Goal: Navigation & Orientation: Understand site structure

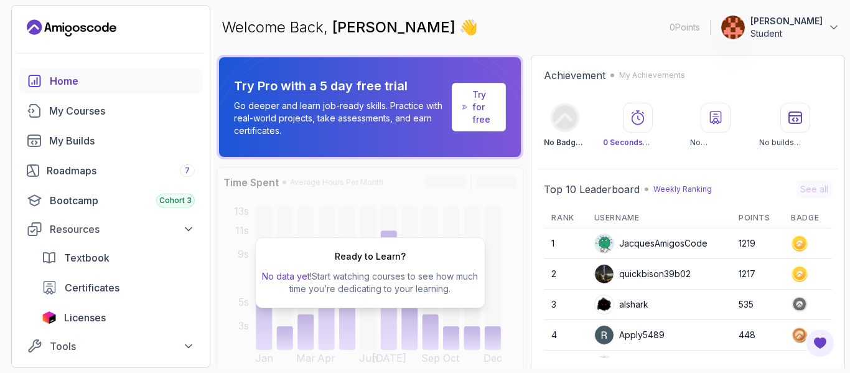
click at [375, 205] on div "Ready to Learn? No data yet! Start watching courses to see how much time you’re…" at bounding box center [370, 273] width 307 height 212
click at [294, 223] on div "Ready to Learn? No data yet! Start watching courses to see how much time you’re…" at bounding box center [370, 273] width 307 height 212
click at [527, 105] on div "Try Pro with a 5 day free trial Go deeper and learn job-ready skills. Practice …" at bounding box center [531, 217] width 628 height 324
click at [105, 112] on div "My Courses" at bounding box center [122, 110] width 146 height 15
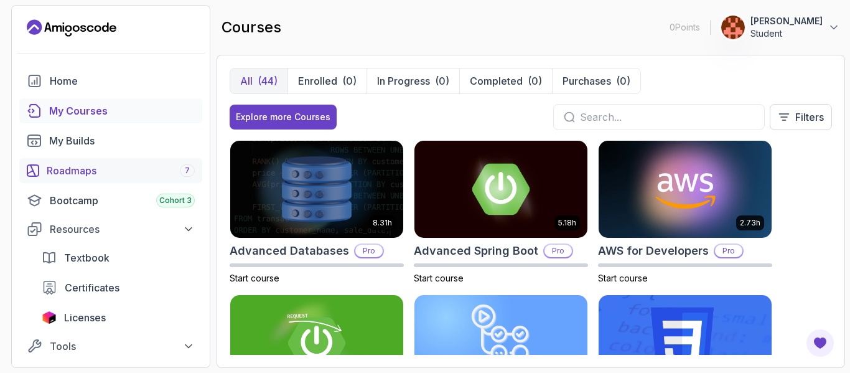
click at [74, 174] on div "Roadmaps 7" at bounding box center [121, 170] width 148 height 15
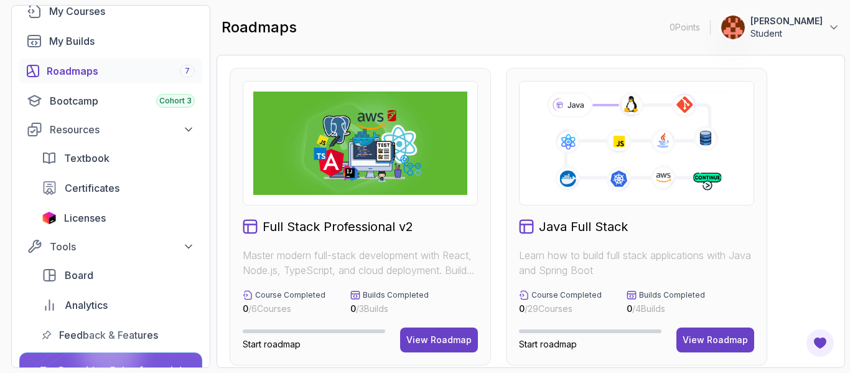
scroll to position [221, 0]
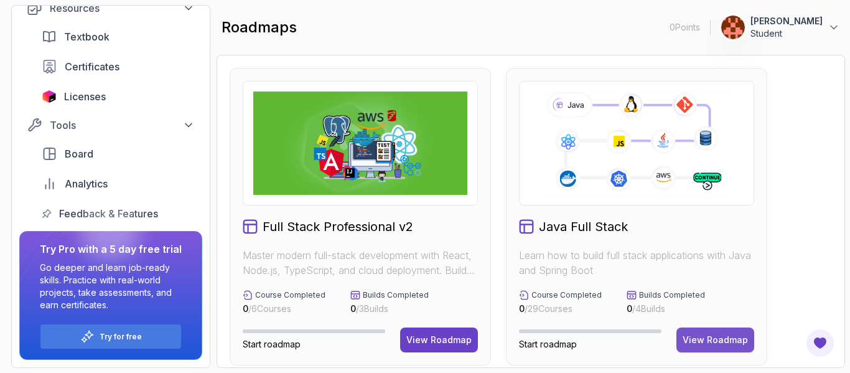
click at [690, 343] on div "View Roadmap" at bounding box center [715, 340] width 65 height 12
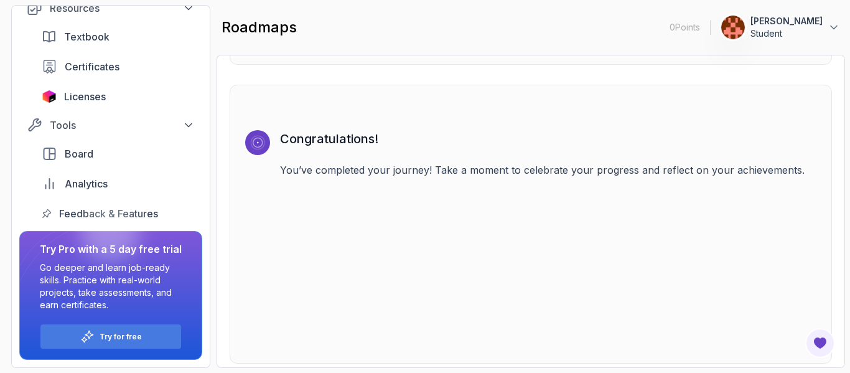
scroll to position [8993, 0]
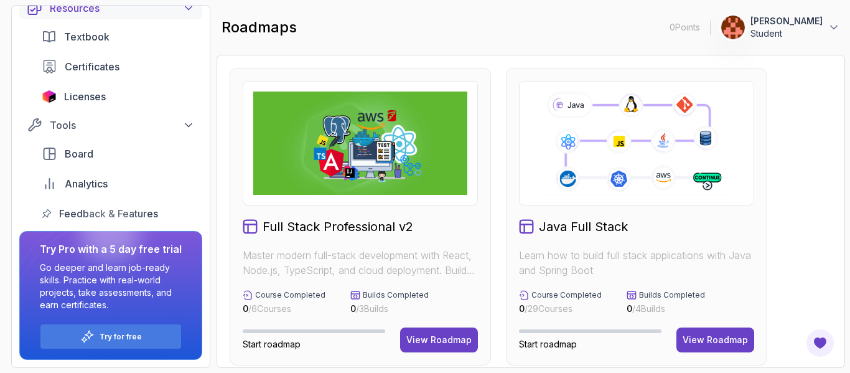
click at [187, 9] on icon at bounding box center [188, 8] width 6 height 3
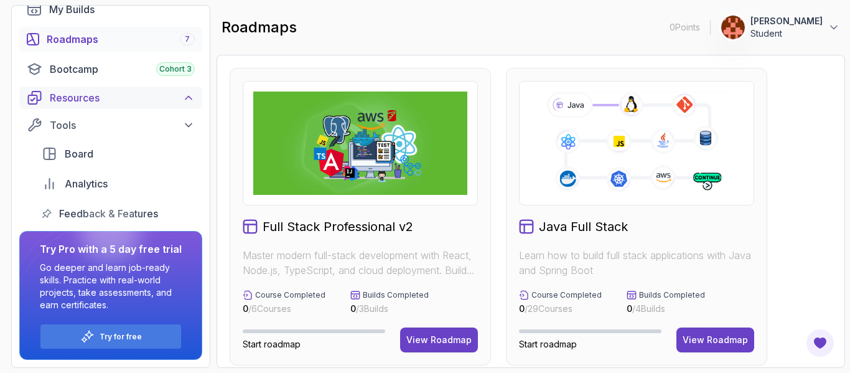
scroll to position [131, 0]
click at [138, 68] on div "Bootcamp Cohort 3" at bounding box center [122, 69] width 145 height 15
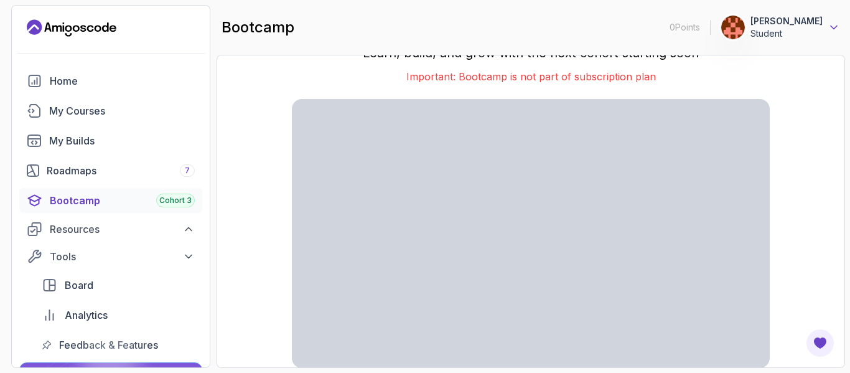
click at [833, 27] on icon at bounding box center [834, 27] width 12 height 12
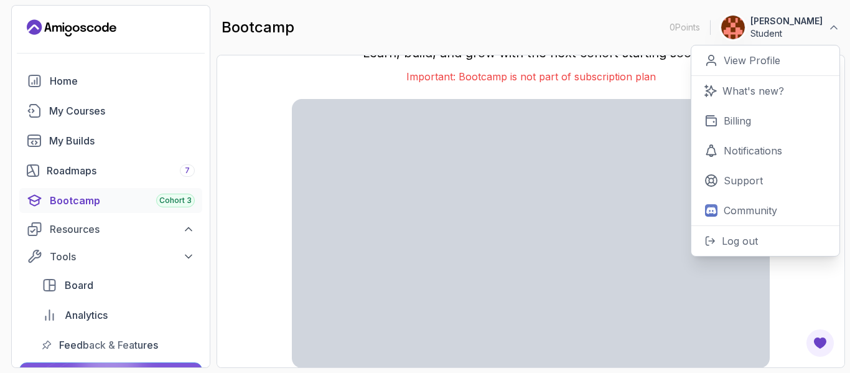
click at [511, 29] on div "bootcamp 0 Points 1 [PERSON_NAME] Student 0 Points View Profile What's new? Bil…" at bounding box center [531, 27] width 628 height 45
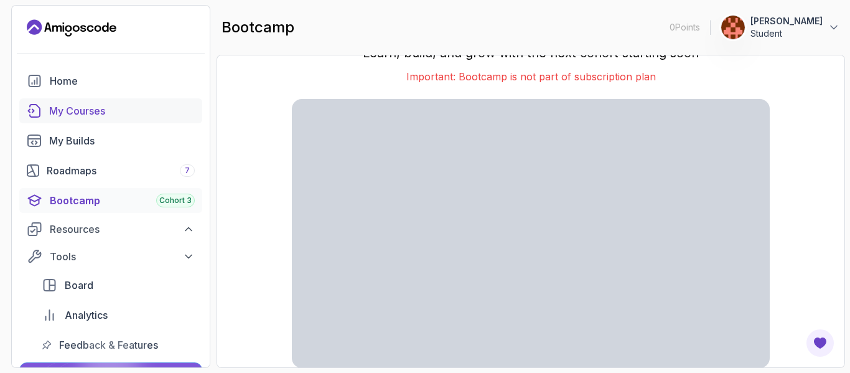
click at [98, 114] on div "My Courses" at bounding box center [122, 110] width 146 height 15
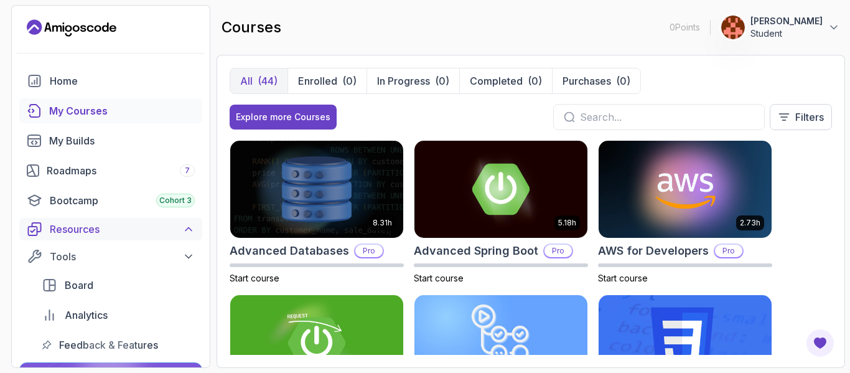
click at [108, 226] on div "Resources" at bounding box center [122, 229] width 145 height 15
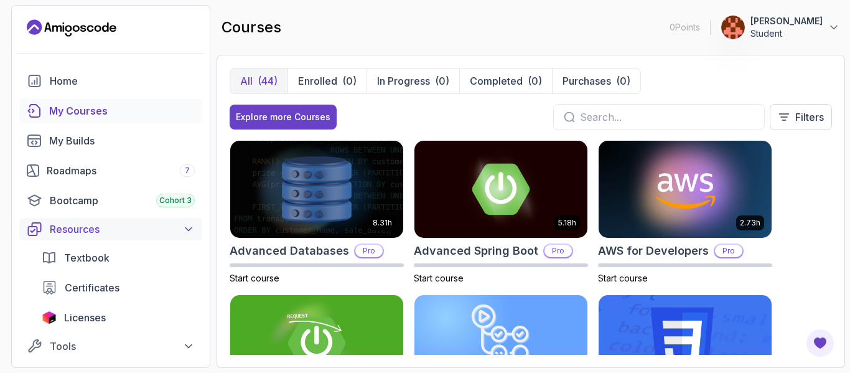
click at [108, 226] on div "Resources" at bounding box center [122, 229] width 145 height 15
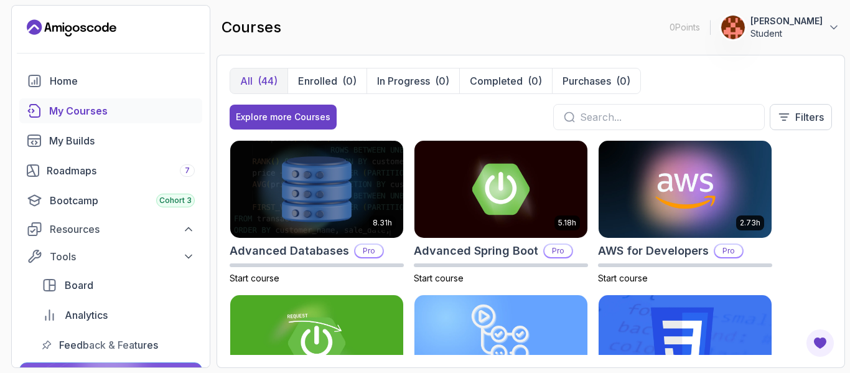
click at [213, 241] on section "0 Points 1 [PERSON_NAME] Student Home My Courses My Builds Roadmaps 7 Bootcamp …" at bounding box center [425, 186] width 850 height 373
click at [101, 78] on div "Home" at bounding box center [122, 80] width 145 height 15
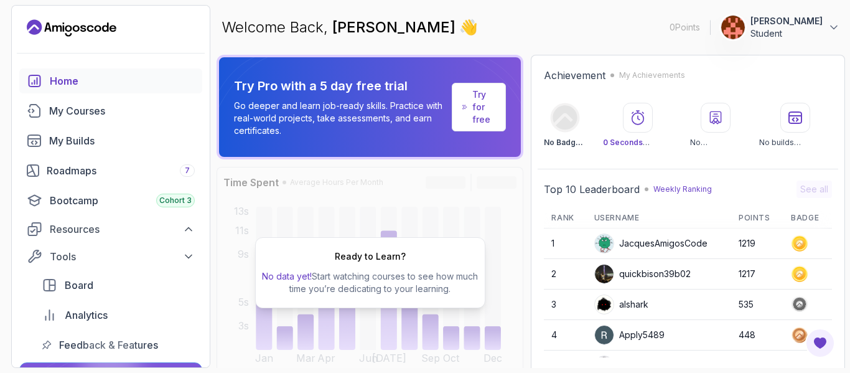
click at [407, 309] on div "Ready to Learn? No data yet! Start watching courses to see how much time you’re…" at bounding box center [370, 273] width 307 height 212
click at [836, 24] on icon at bounding box center [834, 27] width 12 height 12
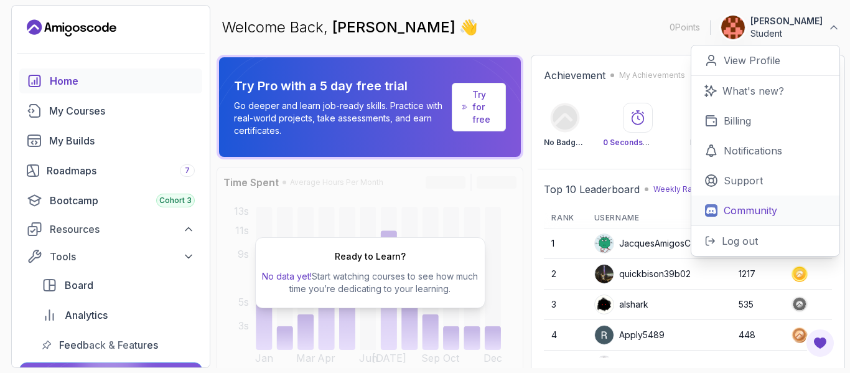
click at [749, 205] on p "Community" at bounding box center [751, 210] width 54 height 15
